Goal: Find specific page/section: Find specific page/section

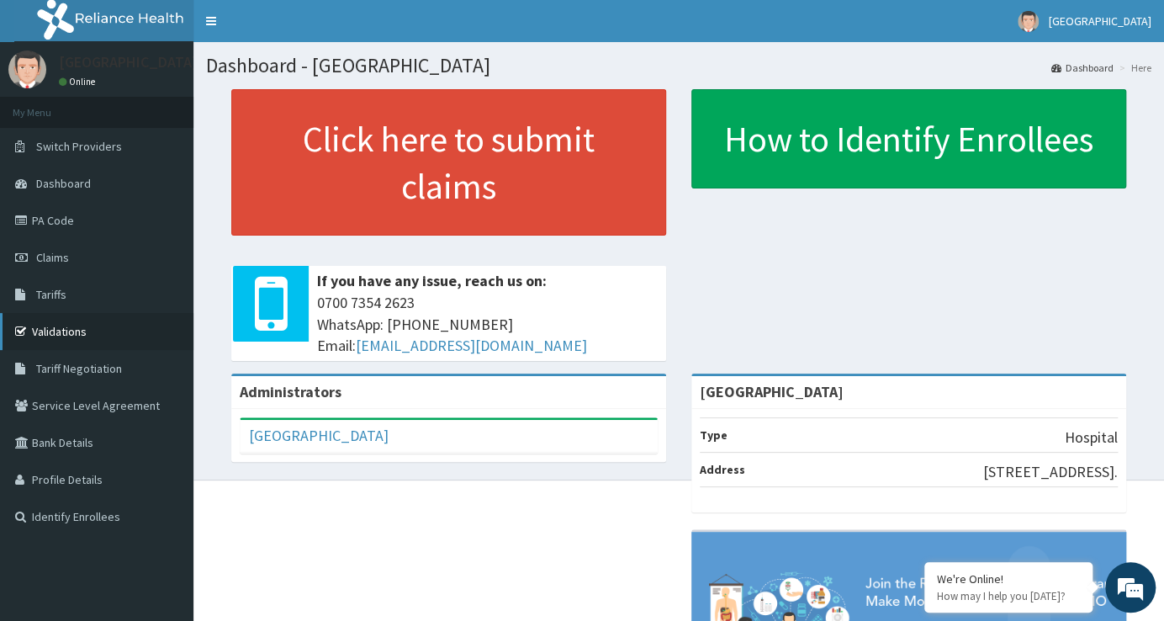
click at [83, 328] on link "Validations" at bounding box center [96, 331] width 193 height 37
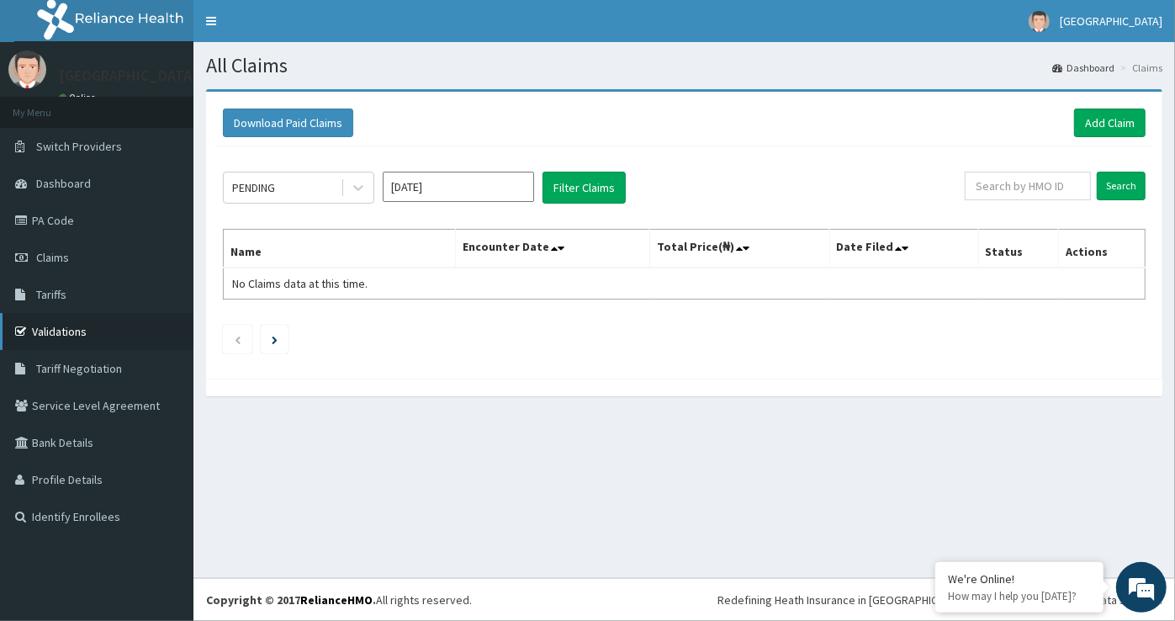
click at [82, 331] on link "Validations" at bounding box center [96, 331] width 193 height 37
